Goal: Task Accomplishment & Management: Complete application form

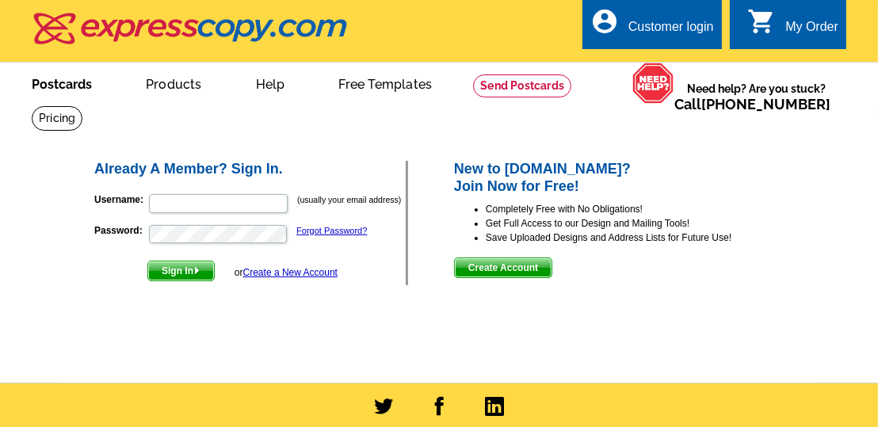
click at [75, 85] on link "Postcards" at bounding box center [61, 82] width 111 height 37
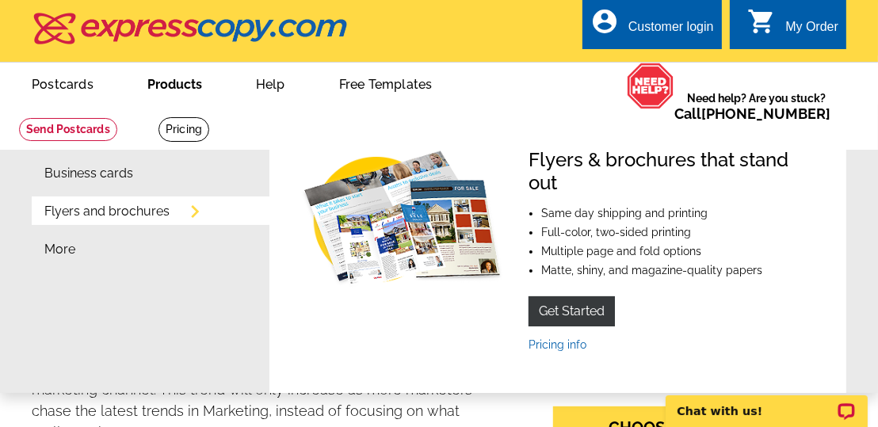
click at [158, 86] on link "Products" at bounding box center [174, 82] width 105 height 37
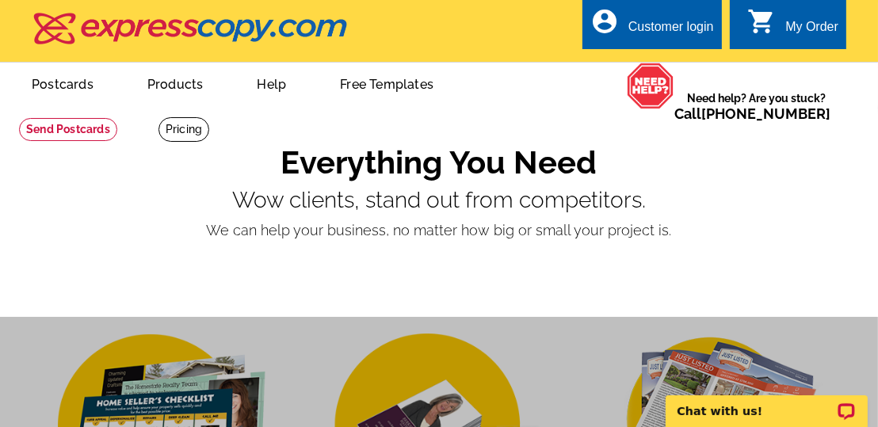
click at [665, 28] on div "Customer login" at bounding box center [672, 31] width 86 height 22
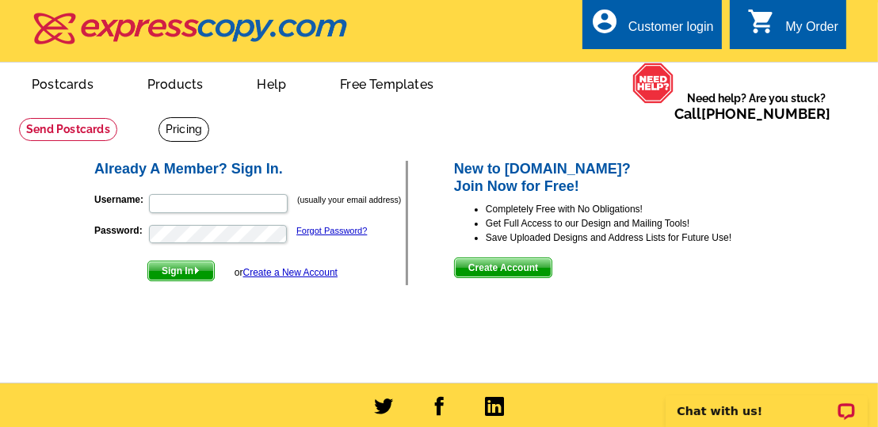
click at [325, 272] on link "Create a New Account" at bounding box center [290, 272] width 94 height 11
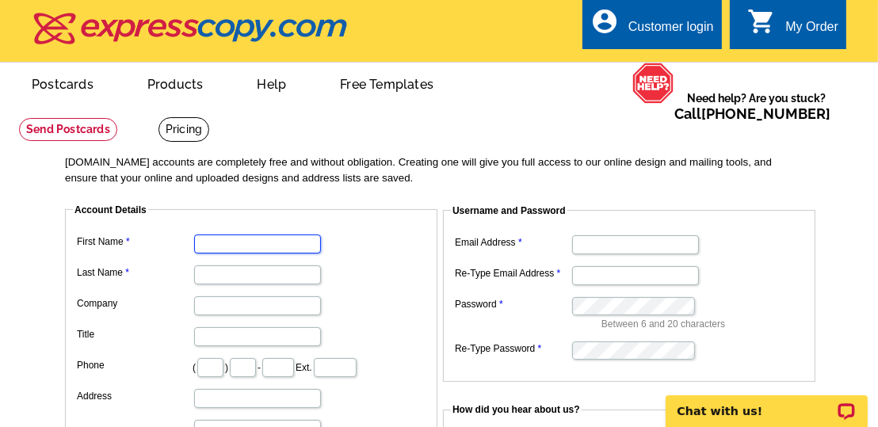
click at [222, 247] on input "First Name" at bounding box center [257, 244] width 127 height 19
type input "Tom and Stacie"
type input "Linley"
type input "850"
type input "510"
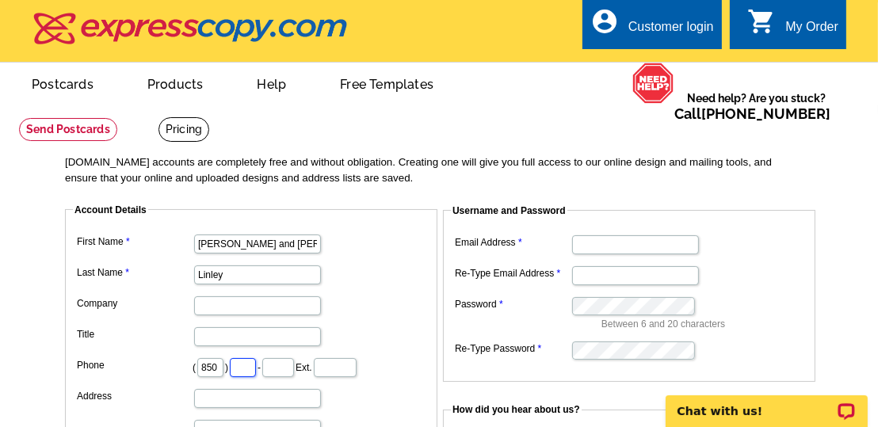
type input "7818"
type input "5753 HIGHWAY 85 N PMB 8206"
type input "Crestview"
select select "FL"
type input "32536"
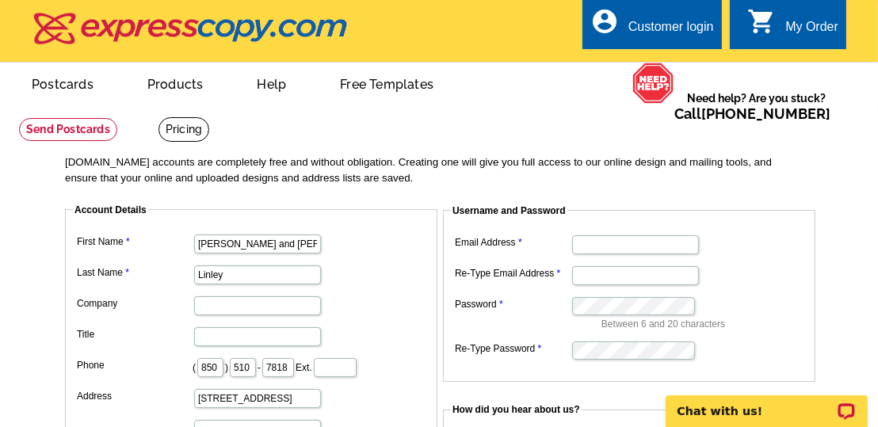
type input "tom@linley.us"
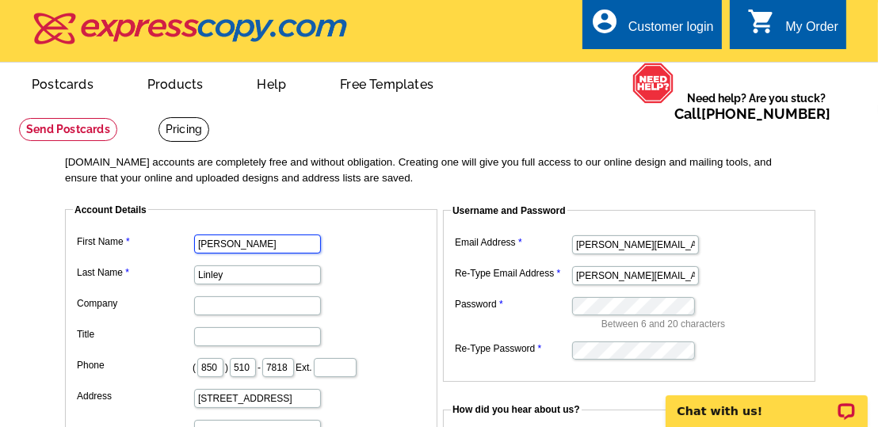
type input "Tom"
click at [231, 305] on input "Company" at bounding box center [257, 305] width 127 height 19
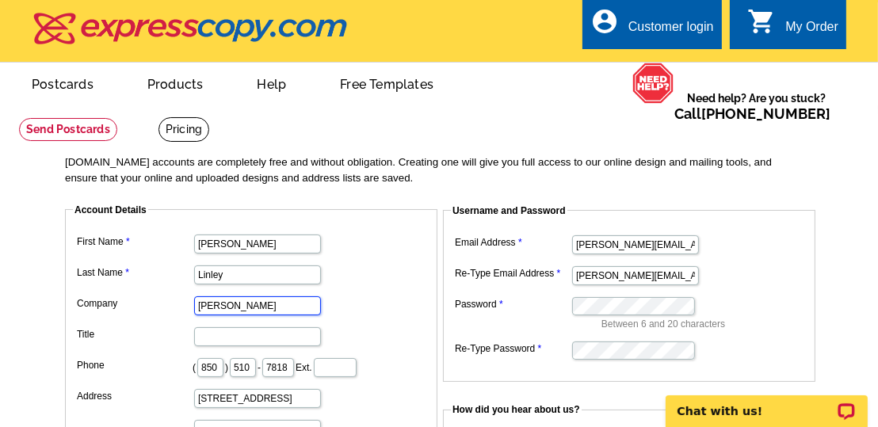
type input "TomStar Services"
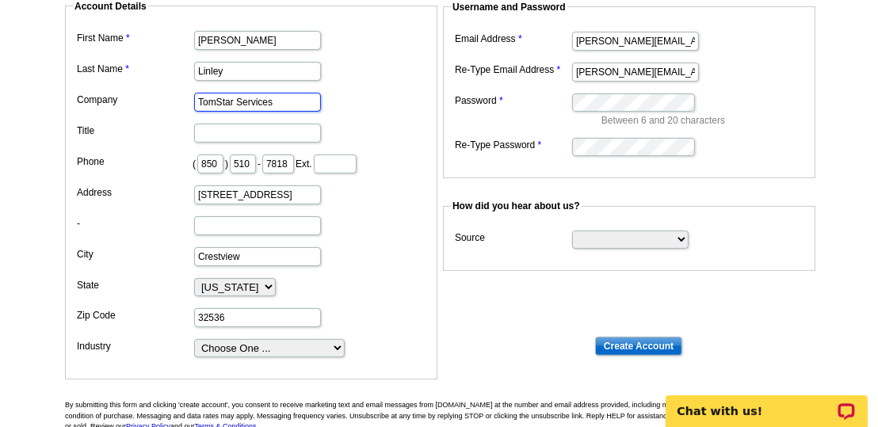
scroll to position [238, 0]
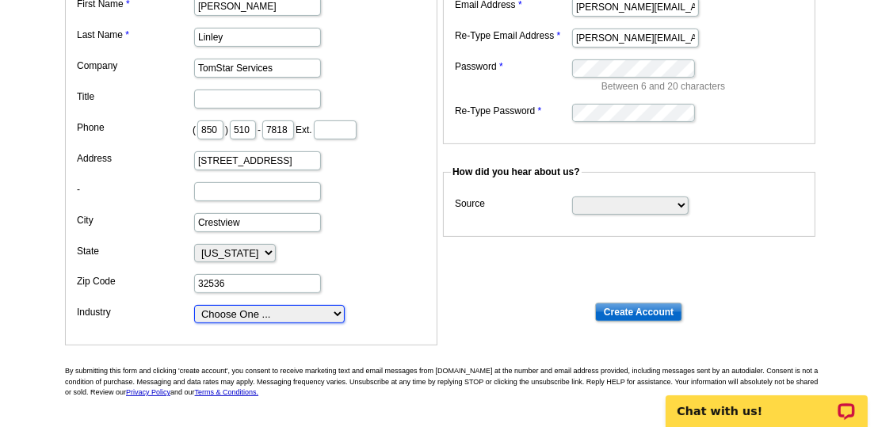
click at [326, 306] on select "Choose One ... Residential Real Estate Accounting Agriculture Architecture Arts…" at bounding box center [269, 314] width 151 height 18
select select "10"
click at [194, 305] on select "Choose One ... Residential Real Estate Accounting Agriculture Architecture Arts…" at bounding box center [269, 314] width 151 height 18
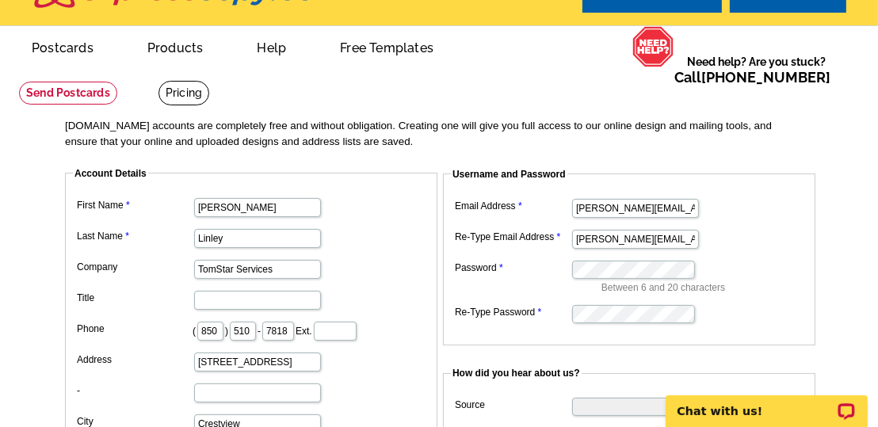
scroll to position [0, 0]
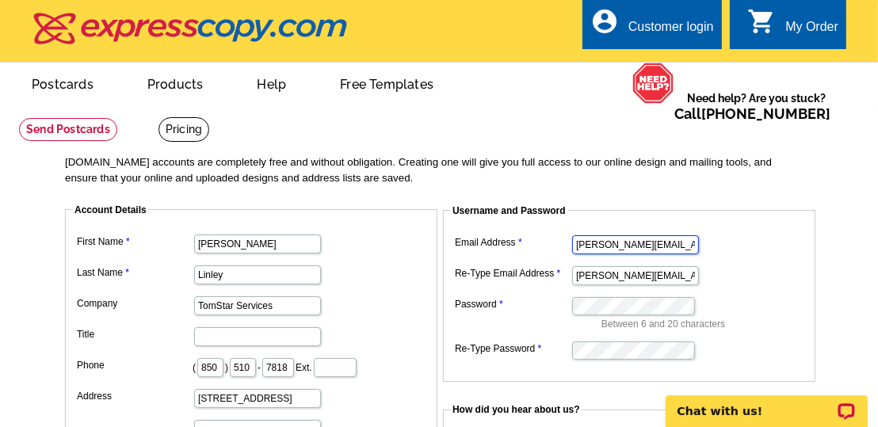
click at [660, 246] on input "tom@linley.us" at bounding box center [635, 244] width 127 height 19
type input "tomstarservices1@gmail.com"
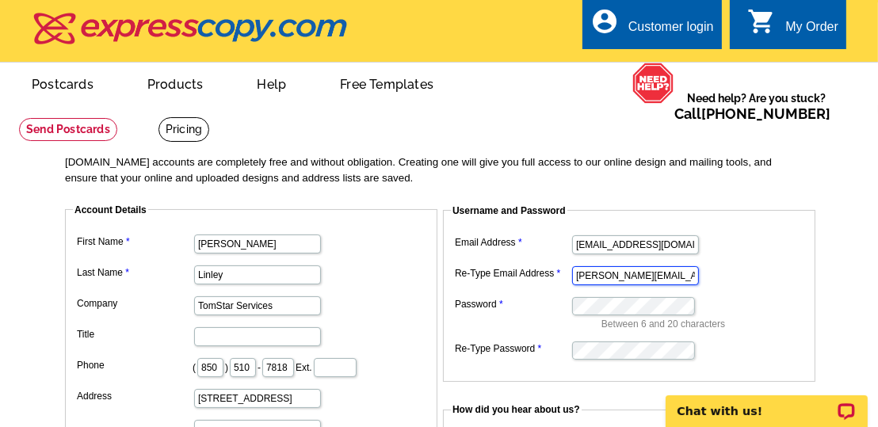
click at [638, 276] on input "tom@linley.us" at bounding box center [635, 275] width 127 height 19
type input "tomstarservices1@gmail.com"
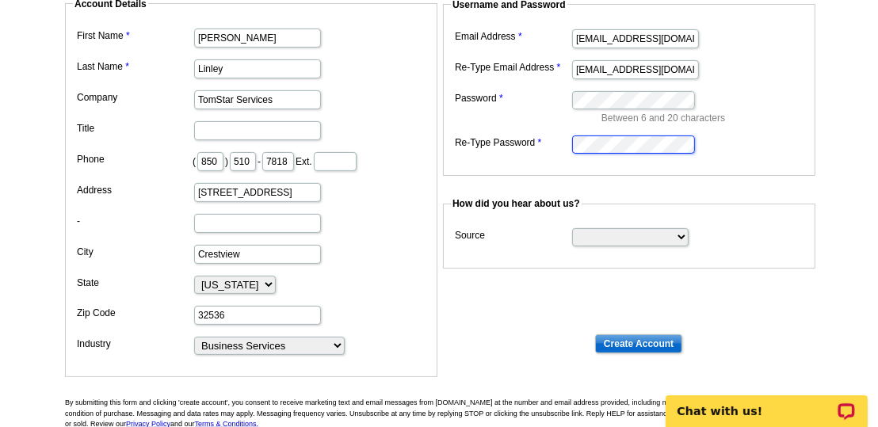
scroll to position [238, 0]
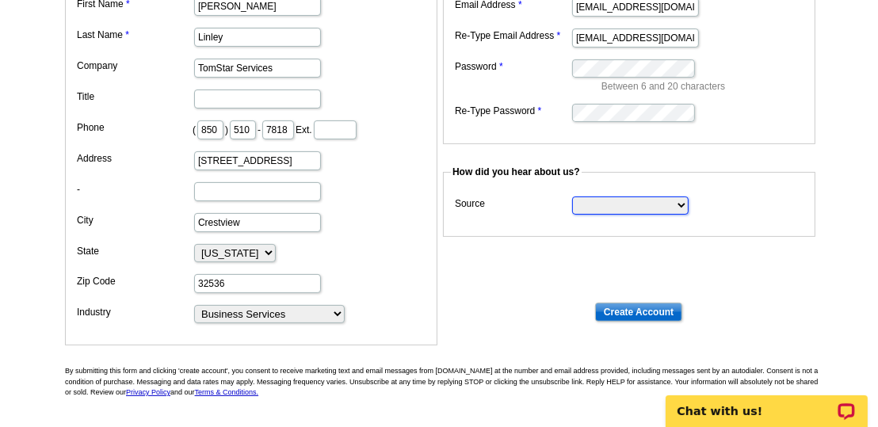
click at [680, 204] on select "Search Engine Television Ad Direct Mail Postcard Email Referred by a friend Oth…" at bounding box center [630, 206] width 117 height 18
click at [572, 197] on select "Search Engine Television Ad Direct Mail Postcard Email Referred by a friend Oth…" at bounding box center [630, 206] width 117 height 18
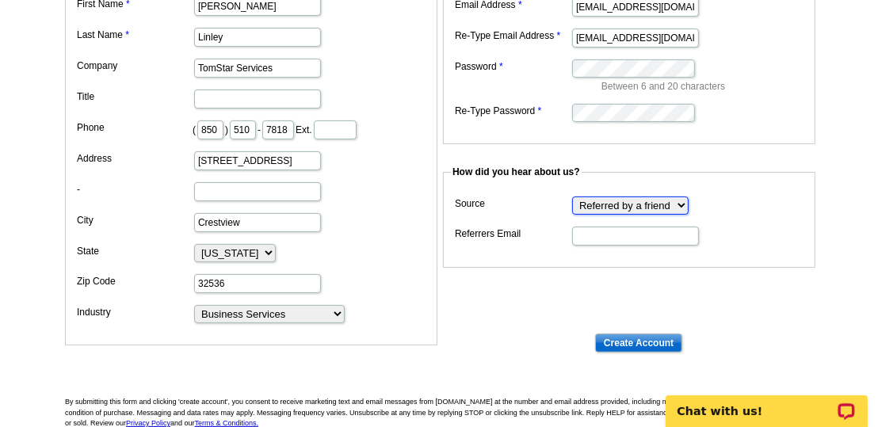
click at [677, 207] on select "Search Engine Television Ad Direct Mail Postcard Email Referred by a friend Oth…" at bounding box center [630, 206] width 117 height 18
select select "other"
click at [572, 197] on select "Search Engine Television Ad Direct Mail Postcard Email Referred by a friend Oth…" at bounding box center [630, 206] width 117 height 18
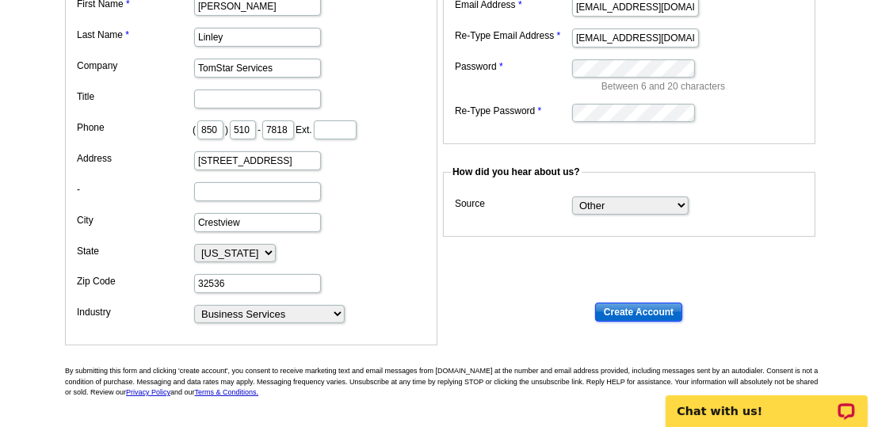
click at [644, 306] on input "Create Account" at bounding box center [638, 312] width 87 height 19
